Goal: Task Accomplishment & Management: Use online tool/utility

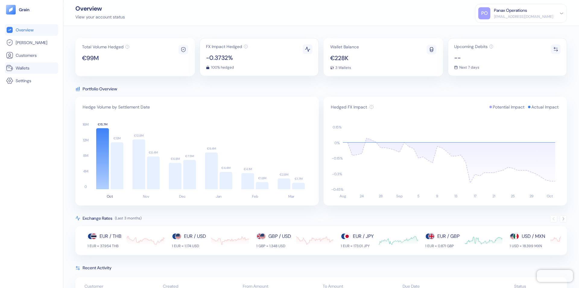
click at [31, 68] on link "Wallets" at bounding box center [31, 67] width 51 height 7
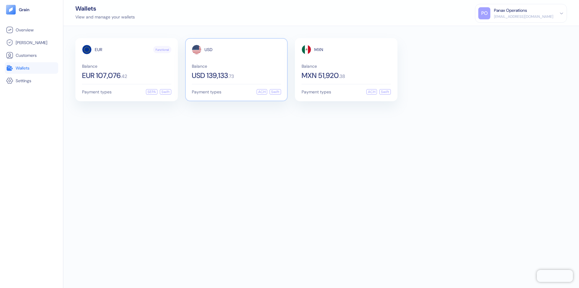
click at [209, 49] on span "USD" at bounding box center [209, 49] width 8 height 4
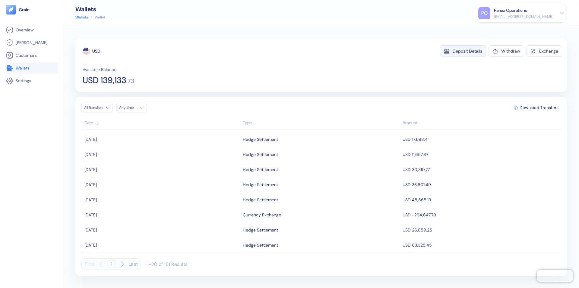
click at [468, 51] on div "Deposit Details" at bounding box center [468, 51] width 30 height 4
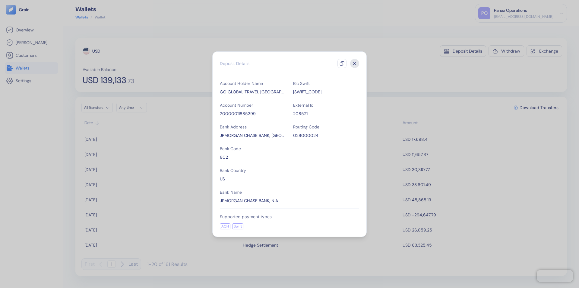
click at [342, 63] on icon "button" at bounding box center [342, 63] width 5 height 5
click at [355, 63] on icon "button" at bounding box center [355, 63] width 2 height 2
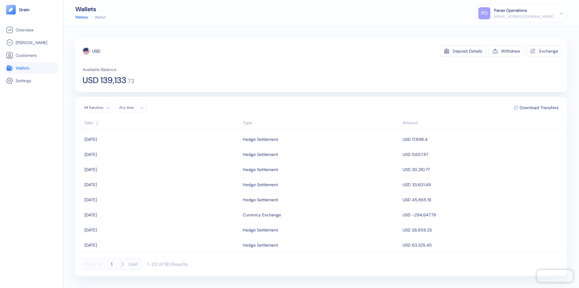
click at [133, 107] on div "Any time" at bounding box center [128, 107] width 18 height 5
click at [162, 139] on button "4" at bounding box center [161, 138] width 7 height 7
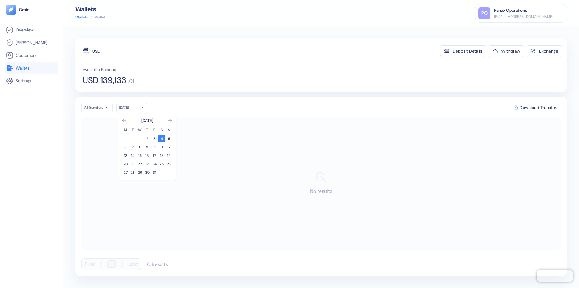
click at [124, 120] on icon "Go to previous month" at bounding box center [124, 120] width 3 height 2
click at [147, 139] on button "4" at bounding box center [147, 138] width 7 height 7
click at [96, 51] on div "USD" at bounding box center [96, 51] width 8 height 6
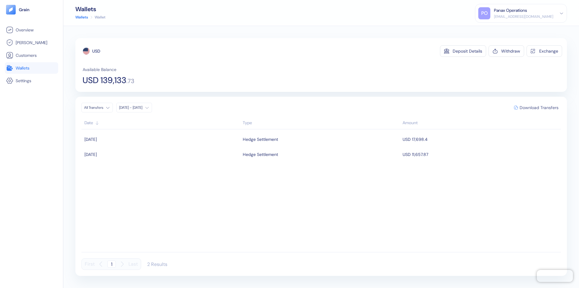
click at [539, 107] on span "Download Transfers" at bounding box center [539, 107] width 39 height 4
click at [31, 68] on link "Wallets" at bounding box center [31, 67] width 51 height 7
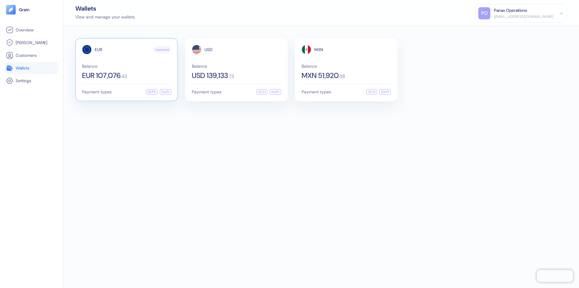
click at [98, 49] on span "EUR" at bounding box center [99, 49] width 8 height 4
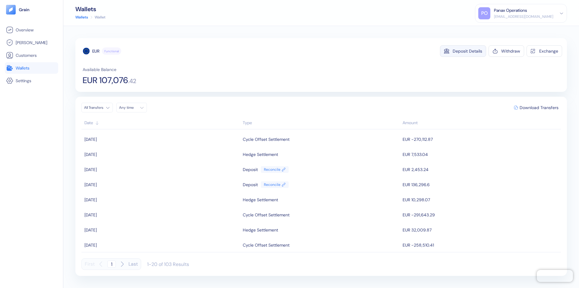
click at [468, 51] on div "Deposit Details" at bounding box center [468, 51] width 30 height 4
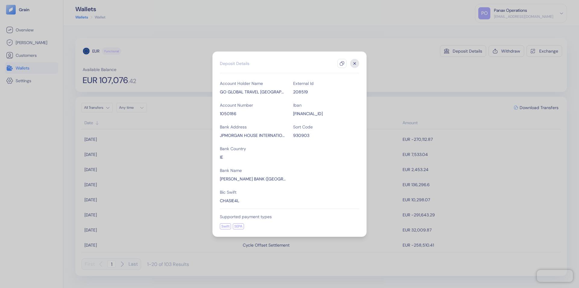
click at [342, 63] on icon "button" at bounding box center [342, 63] width 5 height 5
click at [355, 63] on icon "button" at bounding box center [355, 63] width 2 height 2
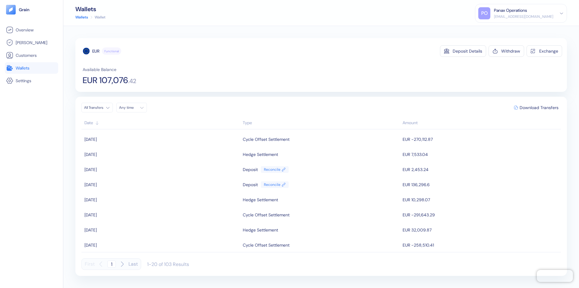
click at [133, 107] on div "Any time" at bounding box center [128, 107] width 18 height 5
click at [162, 139] on button "4" at bounding box center [161, 138] width 7 height 7
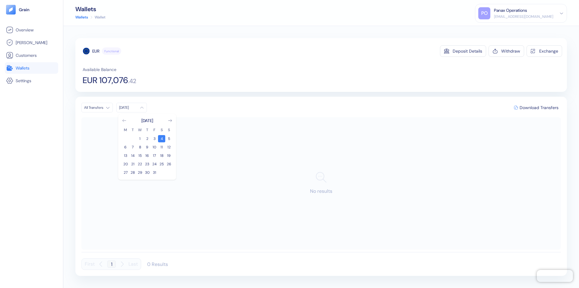
click at [124, 120] on icon "Go to previous month" at bounding box center [124, 120] width 3 height 2
click at [147, 139] on button "4" at bounding box center [147, 138] width 7 height 7
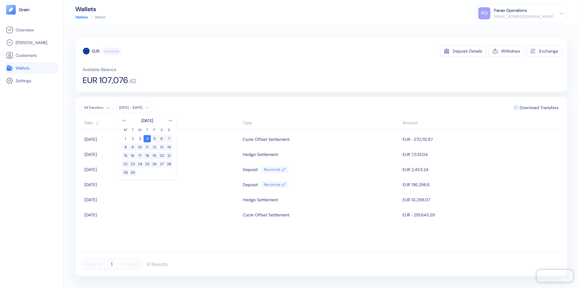
click at [96, 51] on div "EUR" at bounding box center [95, 51] width 7 height 6
click at [539, 107] on span "Download Transfers" at bounding box center [539, 107] width 39 height 4
click at [31, 68] on link "Wallets" at bounding box center [31, 67] width 51 height 7
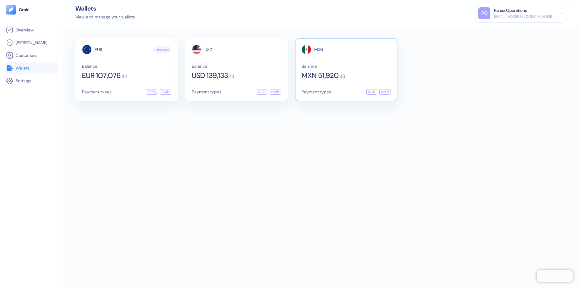
click at [319, 49] on span "MXN" at bounding box center [318, 49] width 9 height 4
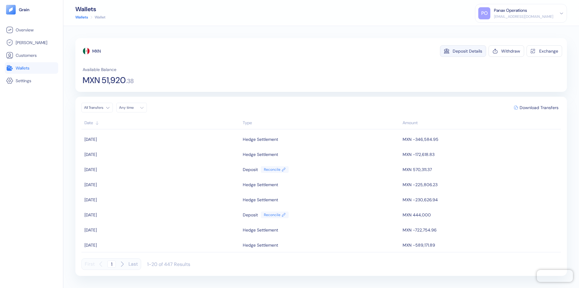
click at [468, 51] on div "Deposit Details" at bounding box center [468, 51] width 30 height 4
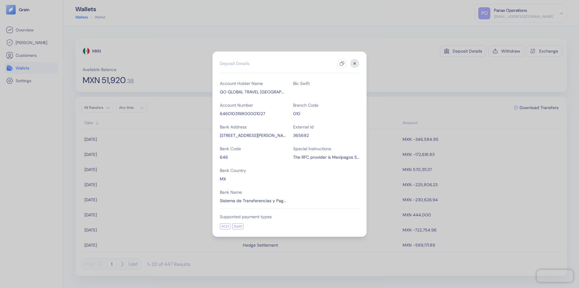
click at [342, 63] on icon "button" at bounding box center [342, 63] width 5 height 5
click at [355, 63] on icon "button" at bounding box center [355, 63] width 2 height 2
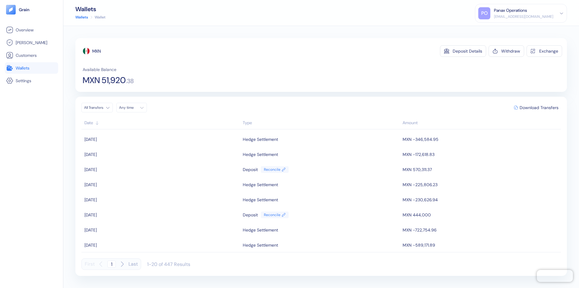
click at [133, 107] on div "Any time" at bounding box center [128, 107] width 18 height 5
click at [162, 139] on button "4" at bounding box center [161, 138] width 7 height 7
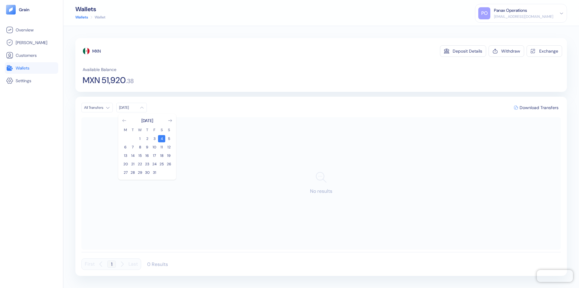
click at [124, 120] on icon "Go to previous month" at bounding box center [124, 120] width 3 height 2
click at [147, 139] on button "4" at bounding box center [147, 138] width 7 height 7
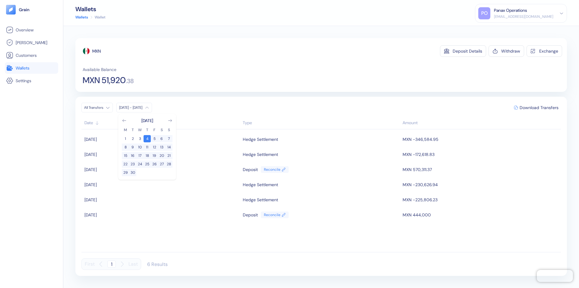
click at [97, 51] on div "MXN" at bounding box center [96, 51] width 8 height 6
click at [539, 107] on span "Download Transfers" at bounding box center [539, 107] width 39 height 4
click at [528, 13] on div "Panax Operations" at bounding box center [510, 10] width 33 height 6
click at [503, 30] on div "Sign Out" at bounding box center [494, 30] width 17 height 6
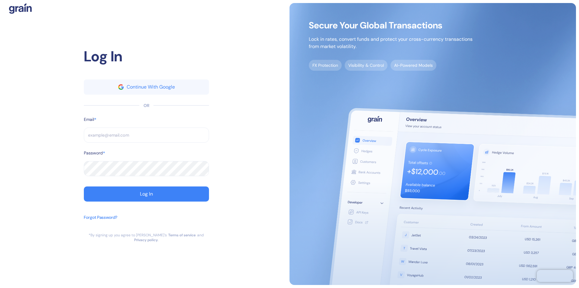
click at [146, 137] on input "text" at bounding box center [146, 134] width 125 height 15
type input "su"
type input "support@"
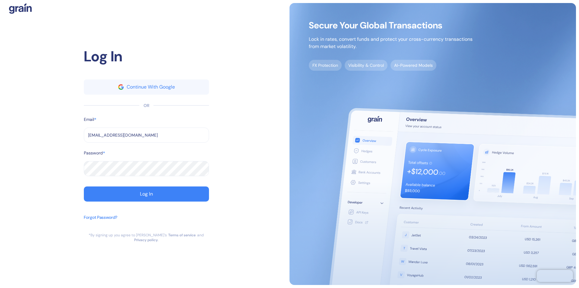
type input "support@thepanax.com"
click at [146, 196] on div "Log In" at bounding box center [146, 193] width 13 height 5
